Goal: Information Seeking & Learning: Learn about a topic

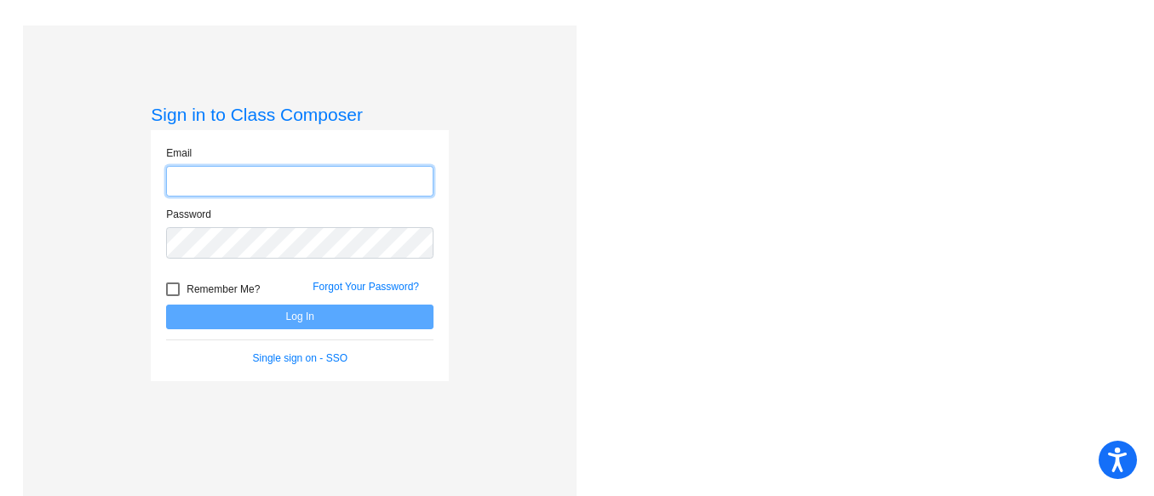
type input "[EMAIL_ADDRESS][DOMAIN_NAME]"
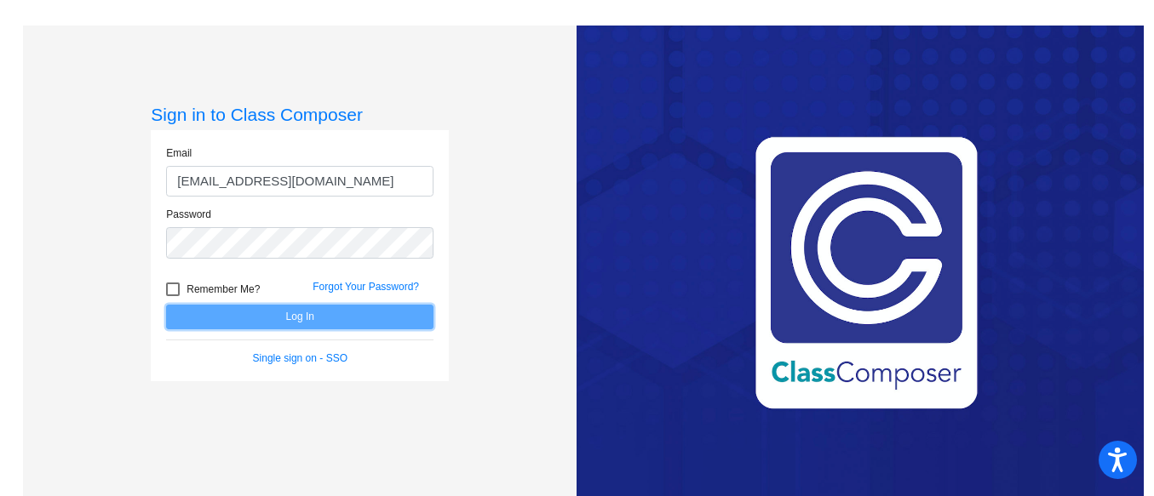
click at [267, 313] on button "Log In" at bounding box center [299, 317] width 267 height 25
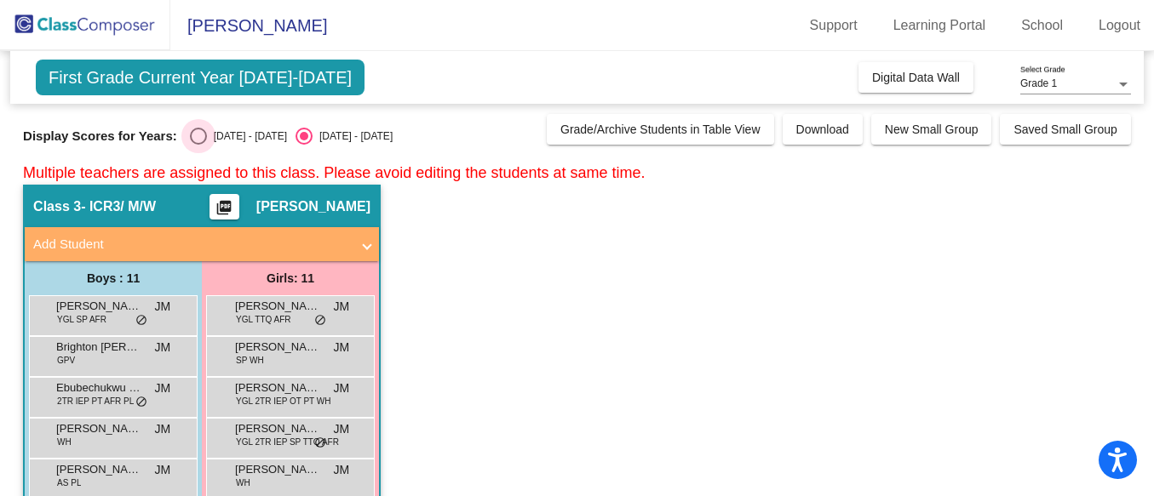
click at [190, 142] on div "Select an option" at bounding box center [198, 136] width 17 height 17
click at [198, 145] on input "[DATE] - [DATE]" at bounding box center [198, 145] width 1 height 1
radio input "true"
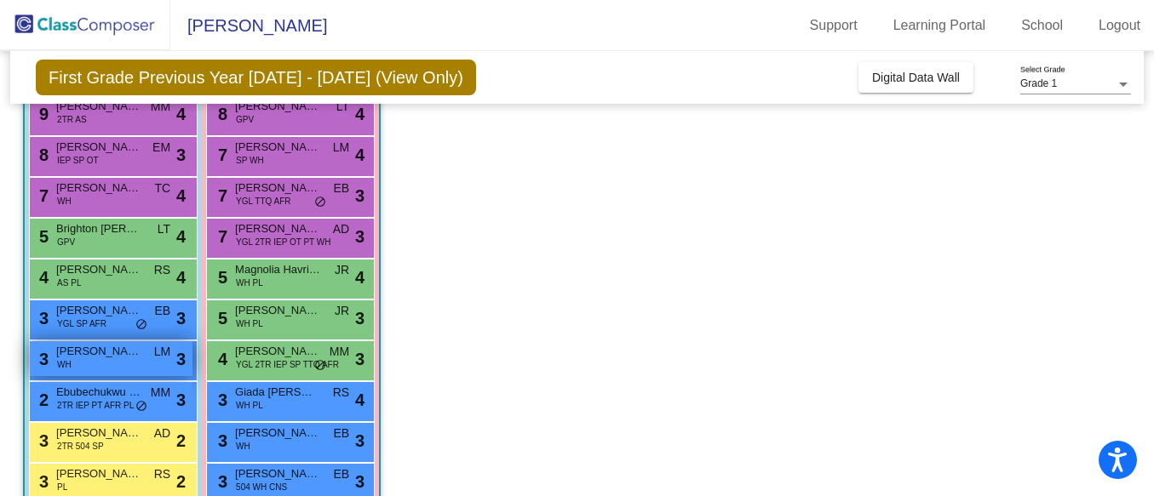
scroll to position [203, 0]
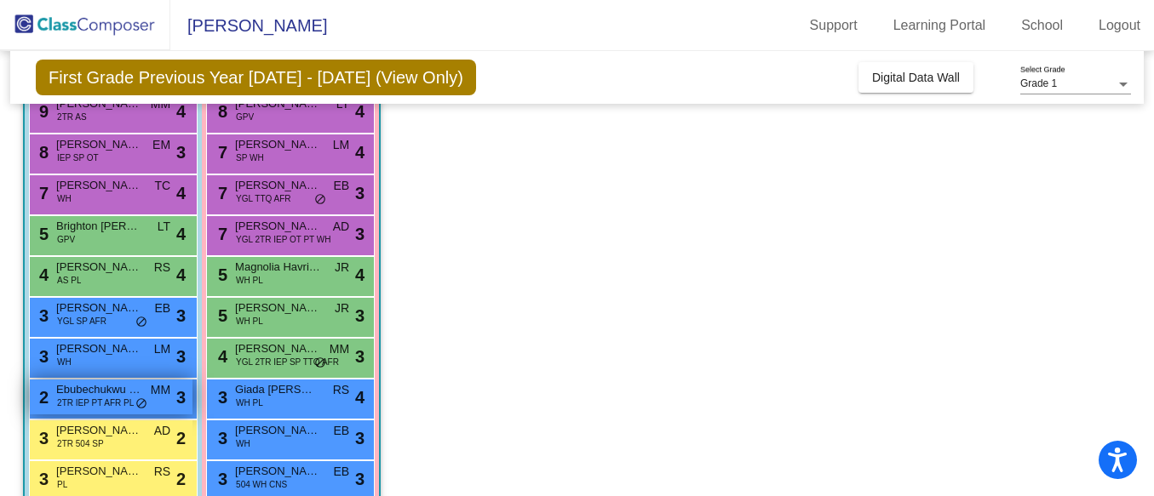
click at [95, 400] on span "2TR IEP PT AFR PL" at bounding box center [95, 403] width 77 height 13
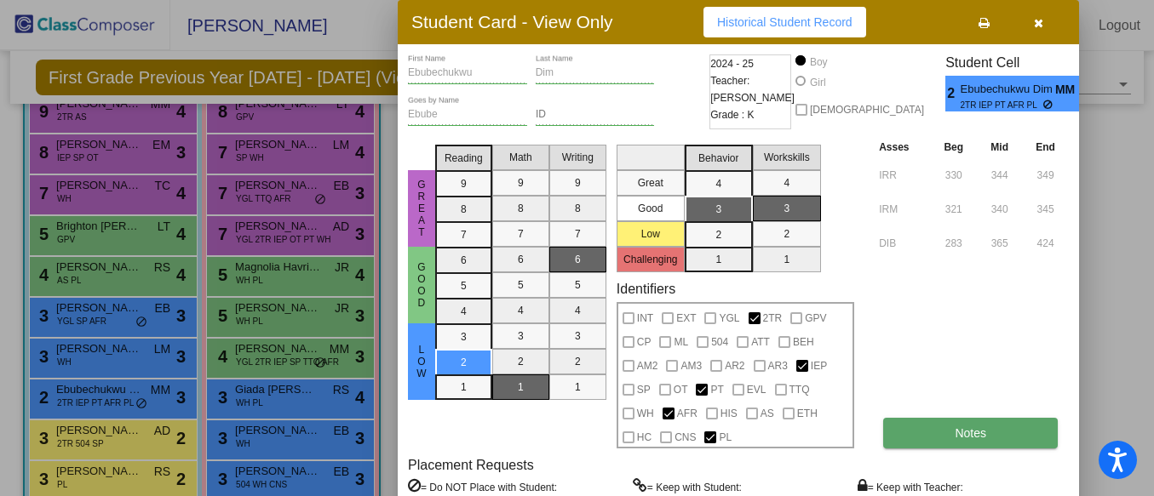
click at [962, 440] on button "Notes" at bounding box center [970, 433] width 175 height 31
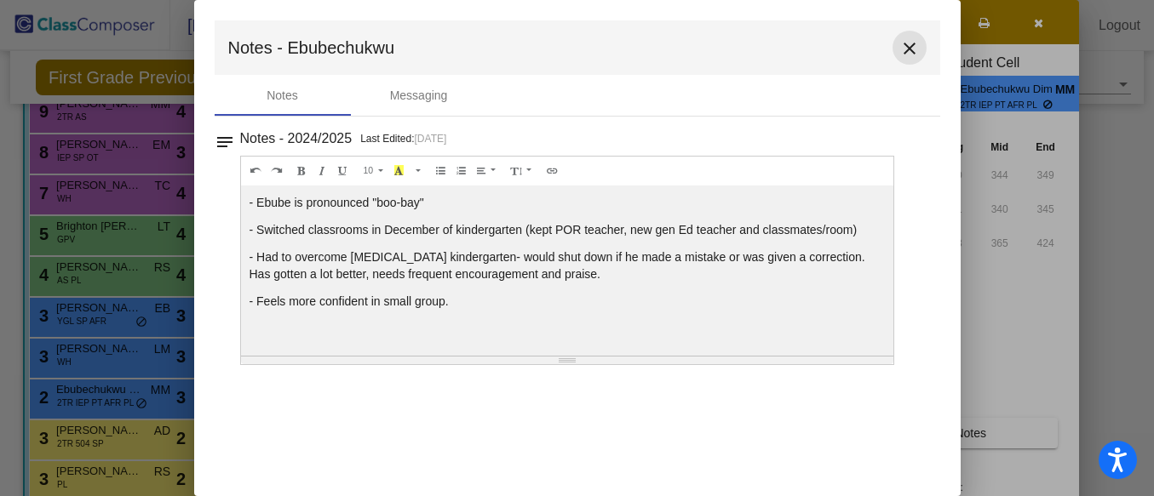
click at [916, 45] on mat-icon "close" at bounding box center [909, 48] width 20 height 20
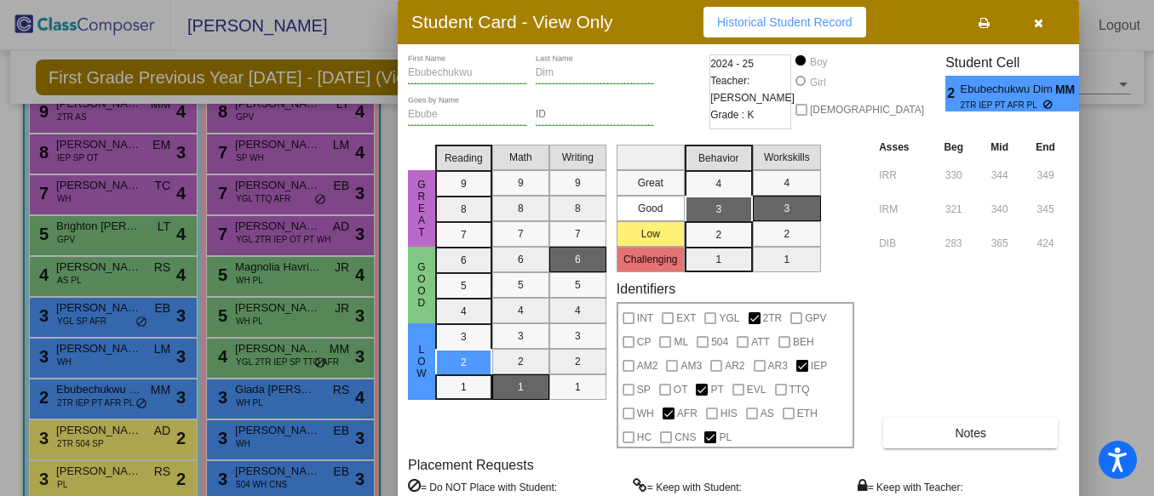
click at [269, 355] on div at bounding box center [577, 248] width 1154 height 496
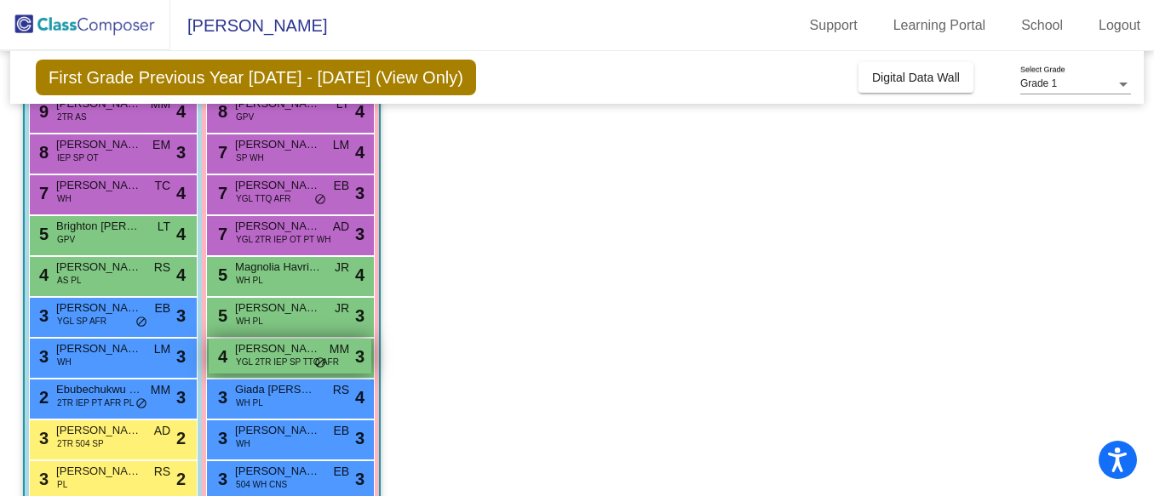
click at [262, 346] on span "[PERSON_NAME]" at bounding box center [277, 349] width 85 height 17
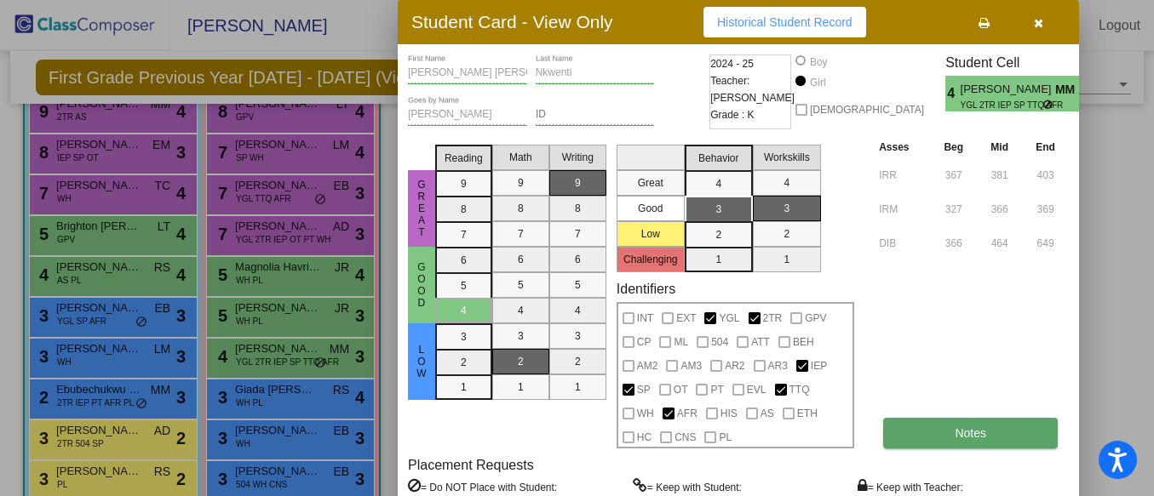
click at [926, 427] on button "Notes" at bounding box center [970, 433] width 175 height 31
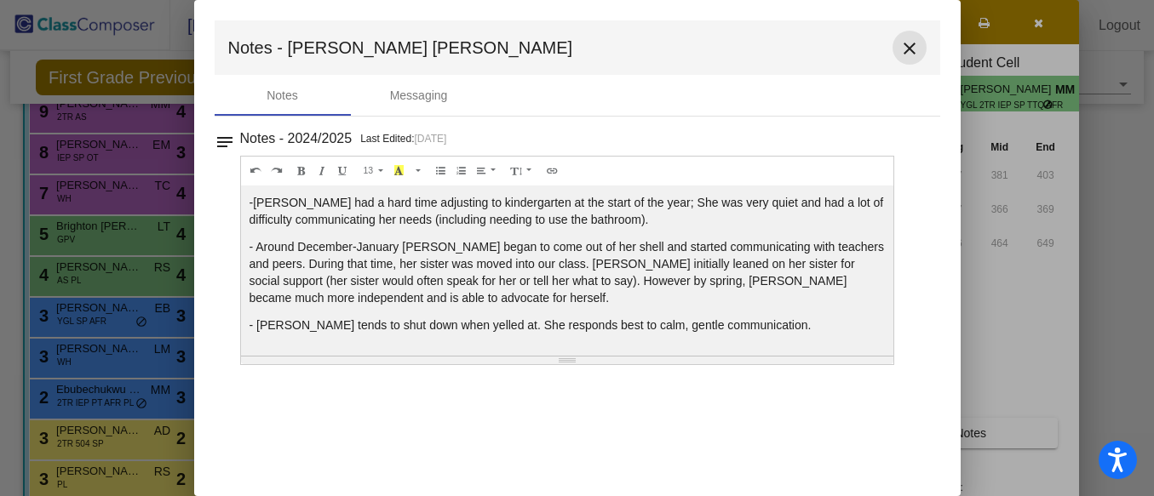
click at [908, 46] on mat-icon "close" at bounding box center [909, 48] width 20 height 20
